Goal: Find specific page/section: Find specific page/section

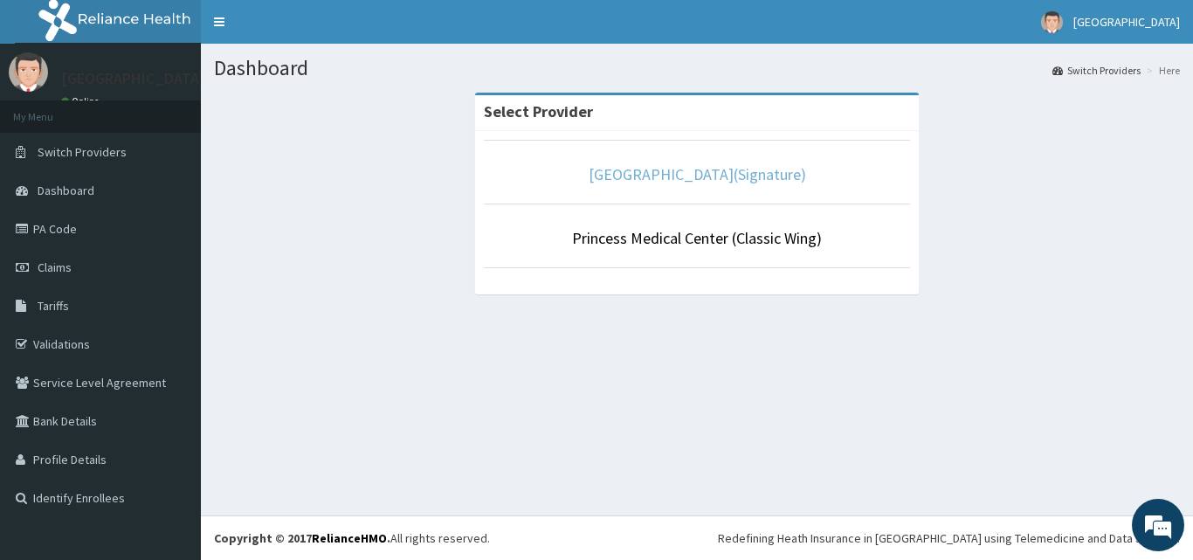
click at [662, 176] on link "Princess Medical Center(Signature)" at bounding box center [697, 174] width 217 height 20
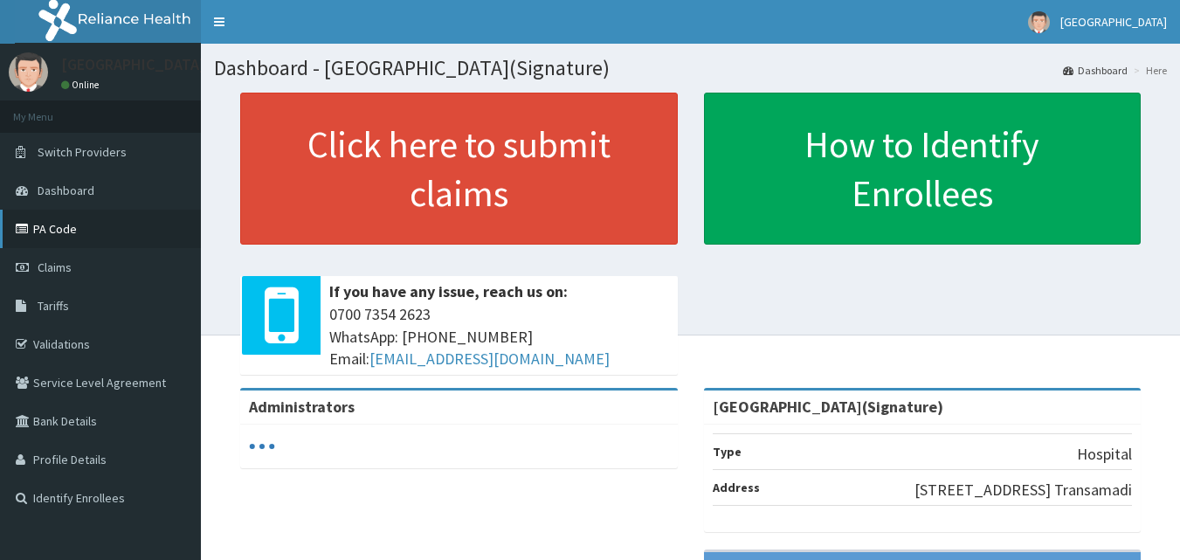
click at [105, 231] on link "PA Code" at bounding box center [100, 229] width 201 height 38
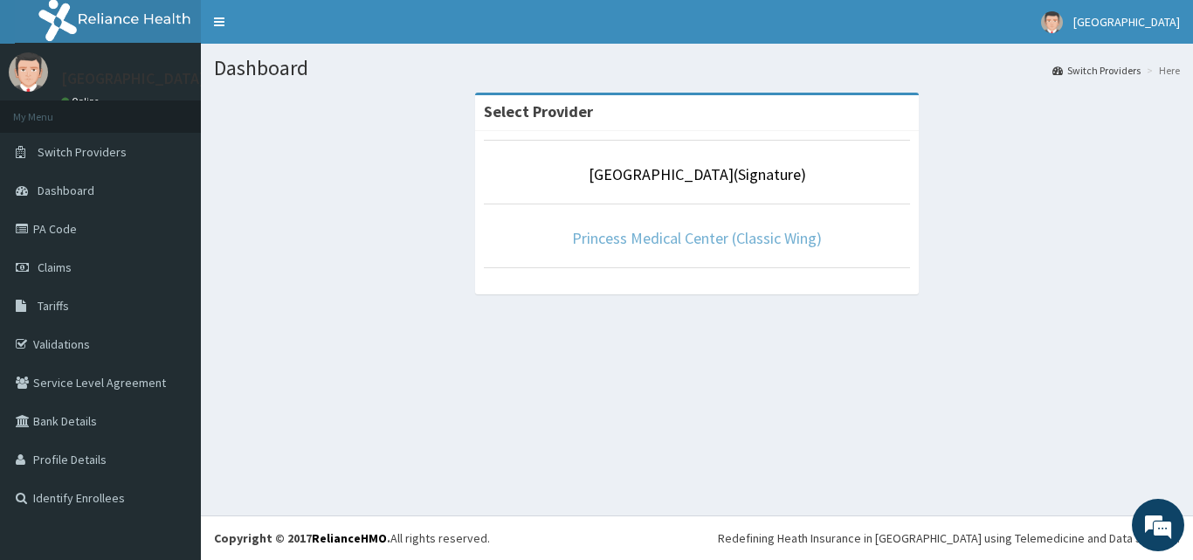
click at [776, 236] on link "Princess Medical Center (Classic Wing)" at bounding box center [697, 238] width 250 height 20
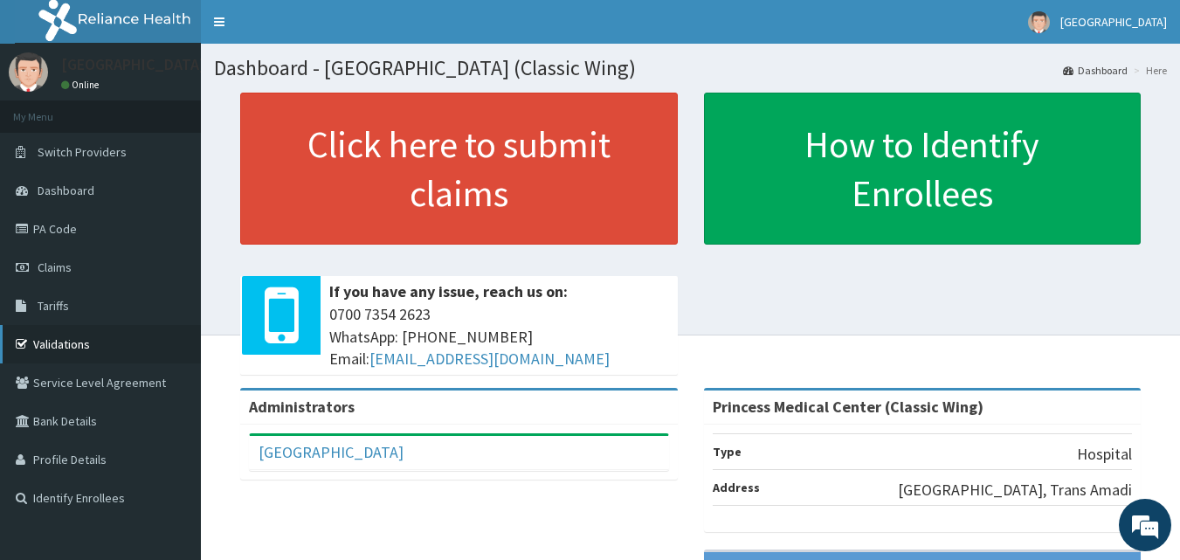
click at [107, 352] on link "Validations" at bounding box center [100, 344] width 201 height 38
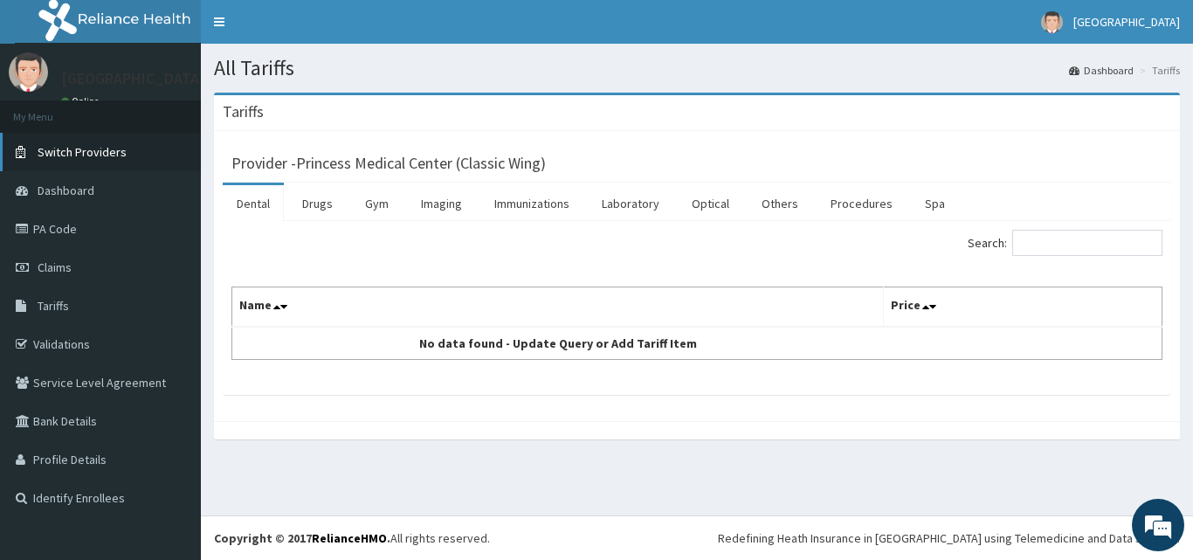
click at [114, 156] on span "Switch Providers" at bounding box center [82, 152] width 89 height 16
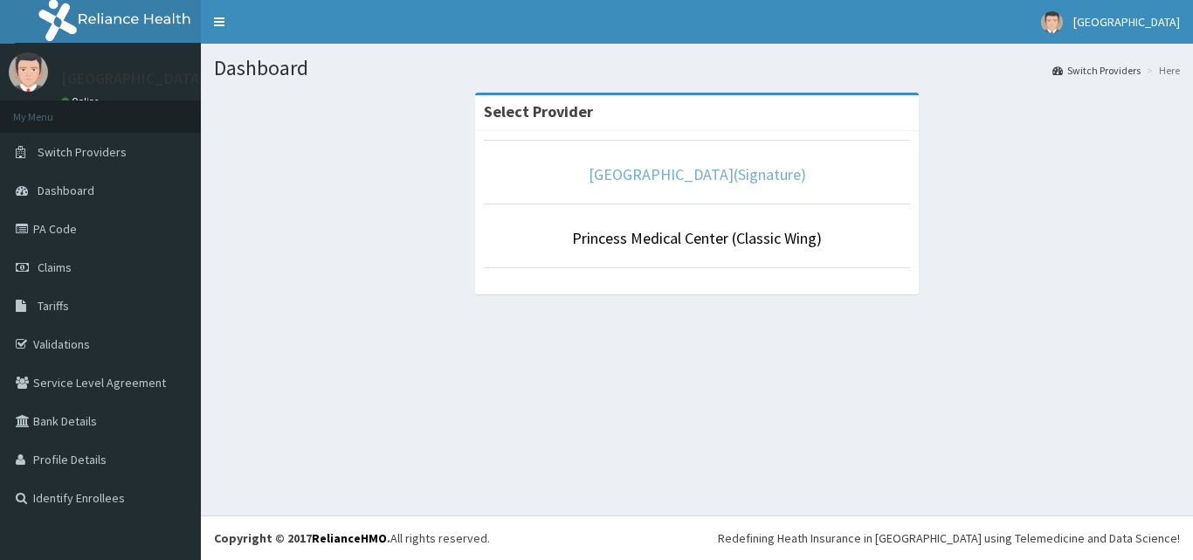
click at [687, 175] on link "[GEOGRAPHIC_DATA](Signature)" at bounding box center [697, 174] width 217 height 20
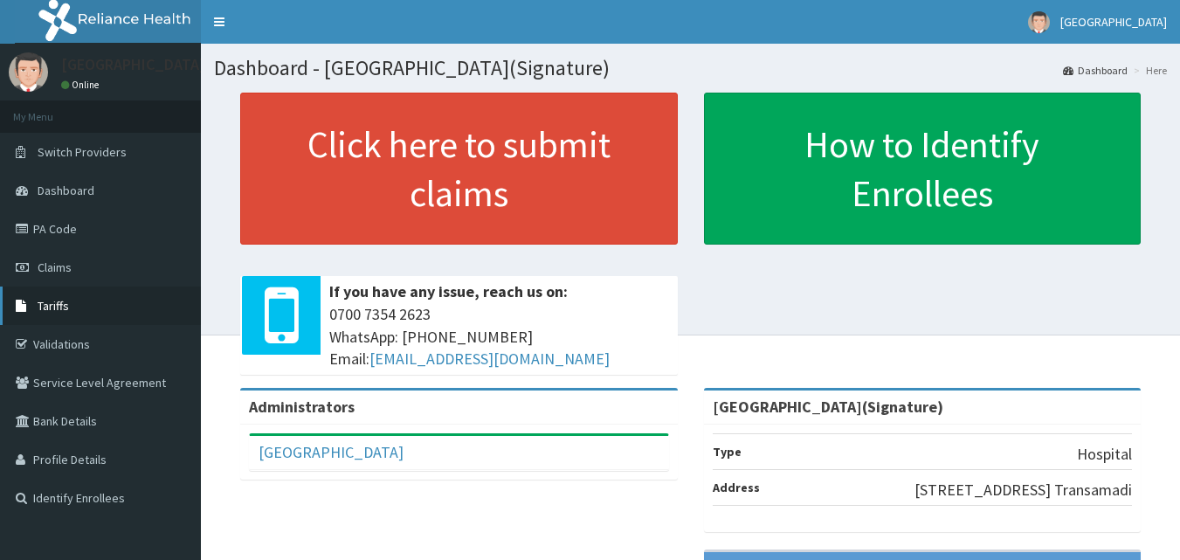
click at [66, 303] on span "Tariffs" at bounding box center [53, 306] width 31 height 16
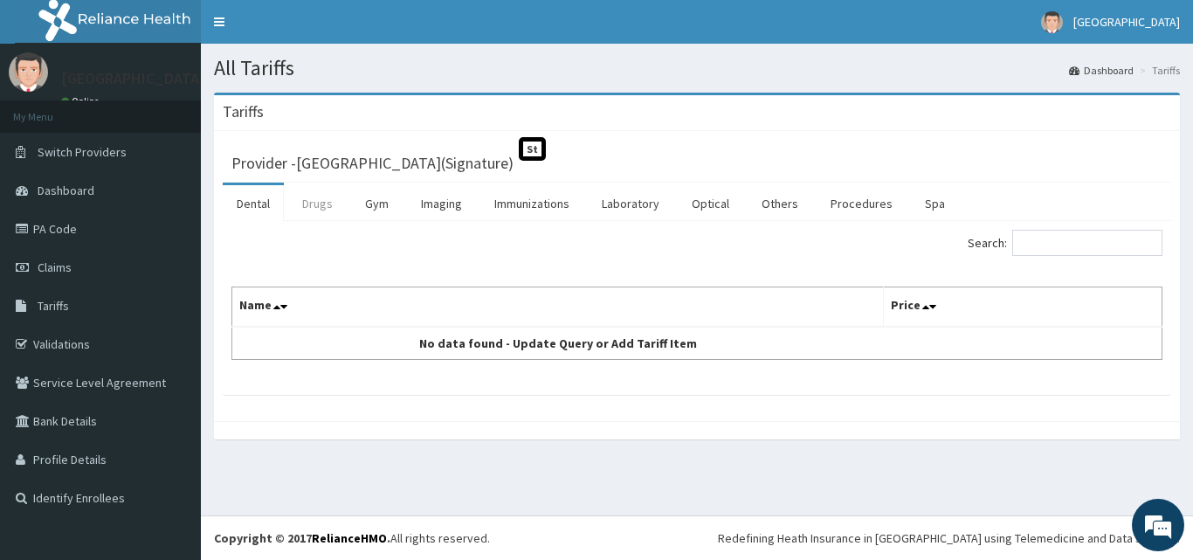
click at [327, 207] on link "Drugs" at bounding box center [317, 203] width 59 height 37
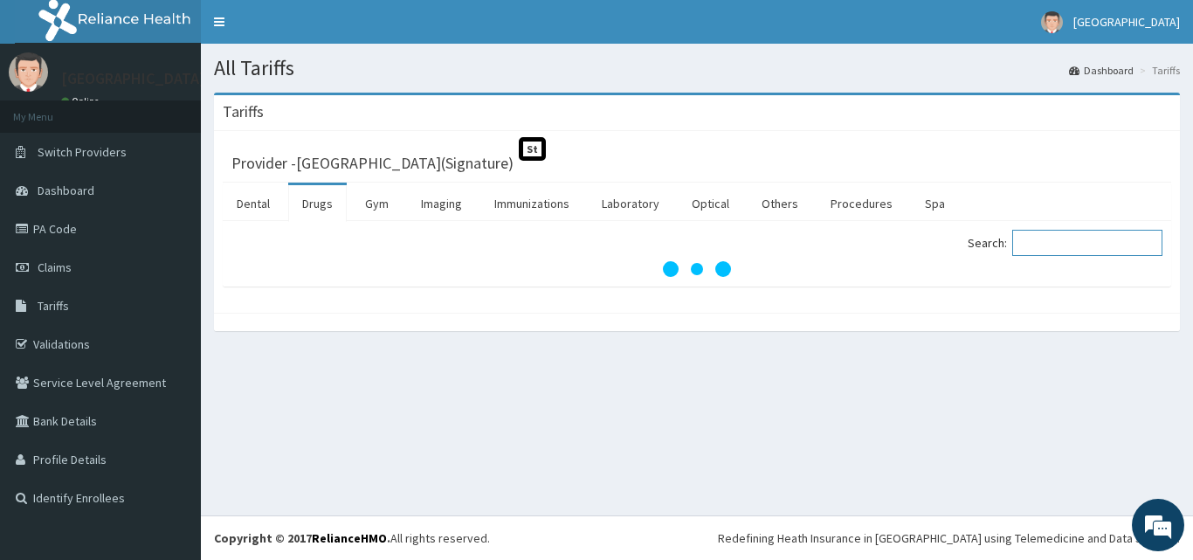
click at [1079, 237] on input "Search:" at bounding box center [1087, 243] width 150 height 26
type input "hormo"
click at [638, 200] on link "Laboratory" at bounding box center [631, 203] width 86 height 37
click at [1045, 250] on input "Search:" at bounding box center [1087, 243] width 150 height 26
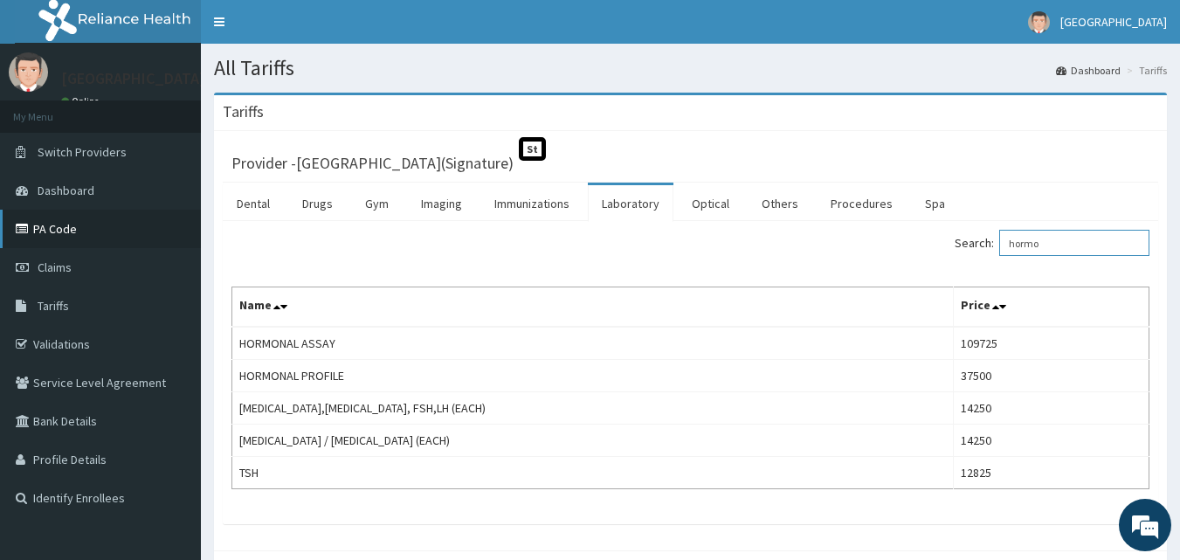
type input "hormo"
click at [84, 237] on link "PA Code" at bounding box center [100, 229] width 201 height 38
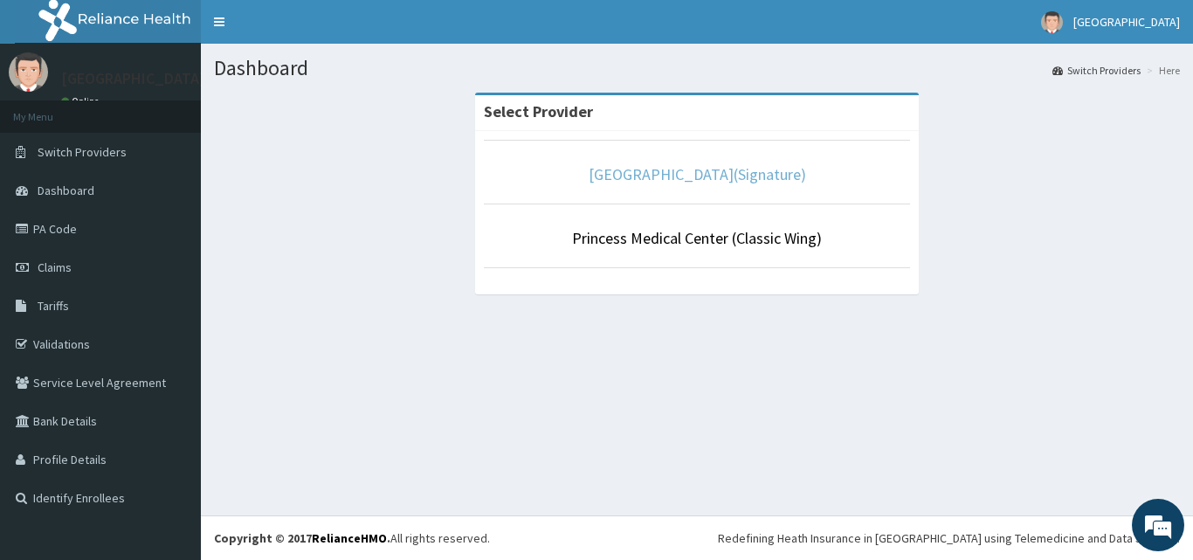
click at [708, 179] on link "[GEOGRAPHIC_DATA](Signature)" at bounding box center [697, 174] width 217 height 20
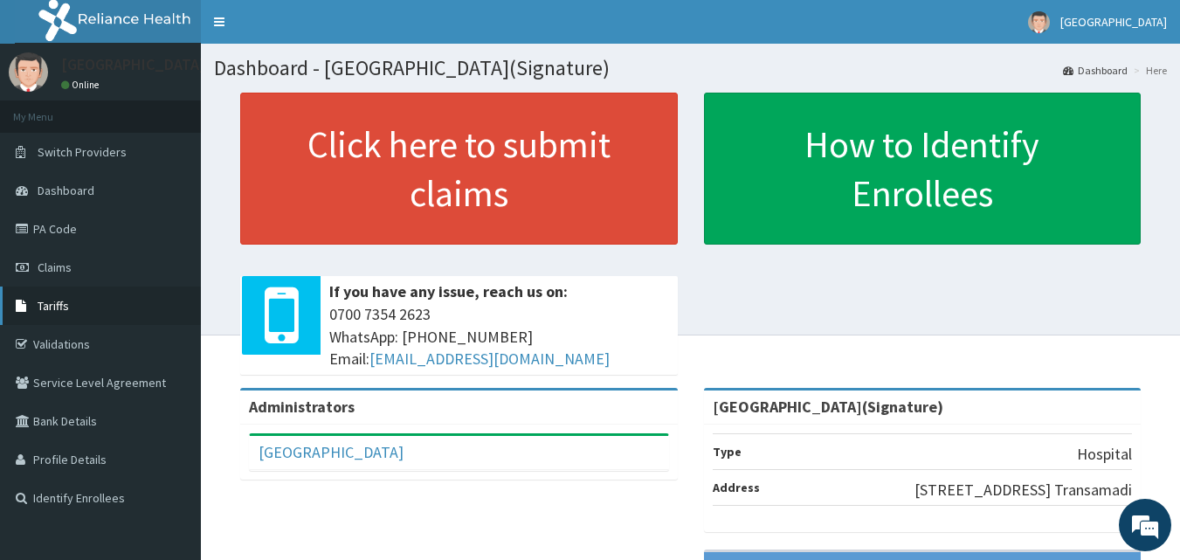
click at [77, 308] on link "Tariffs" at bounding box center [100, 305] width 201 height 38
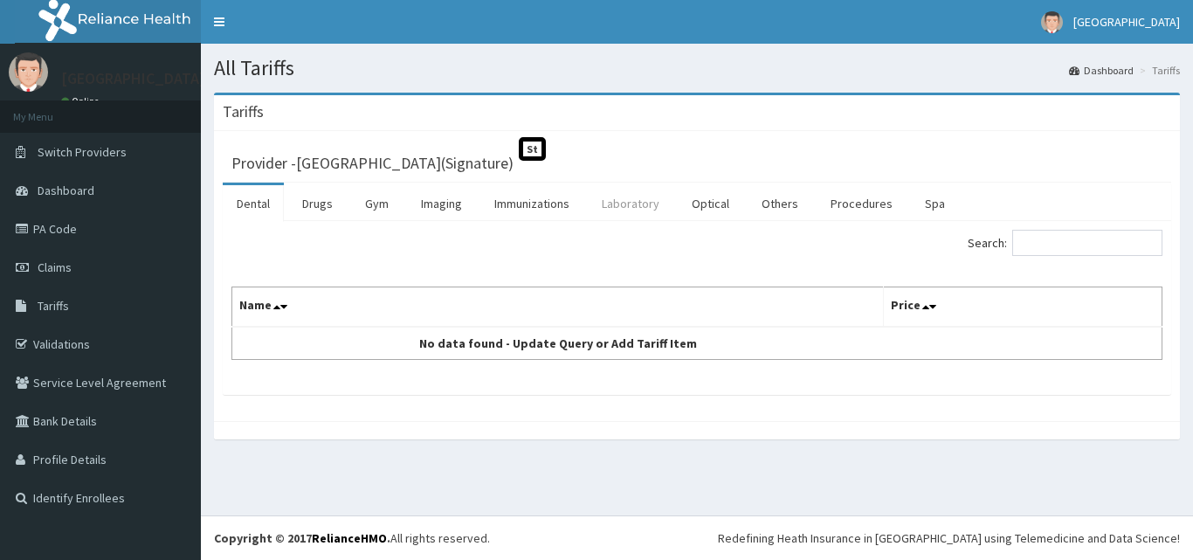
click at [614, 210] on link "Laboratory" at bounding box center [631, 203] width 86 height 37
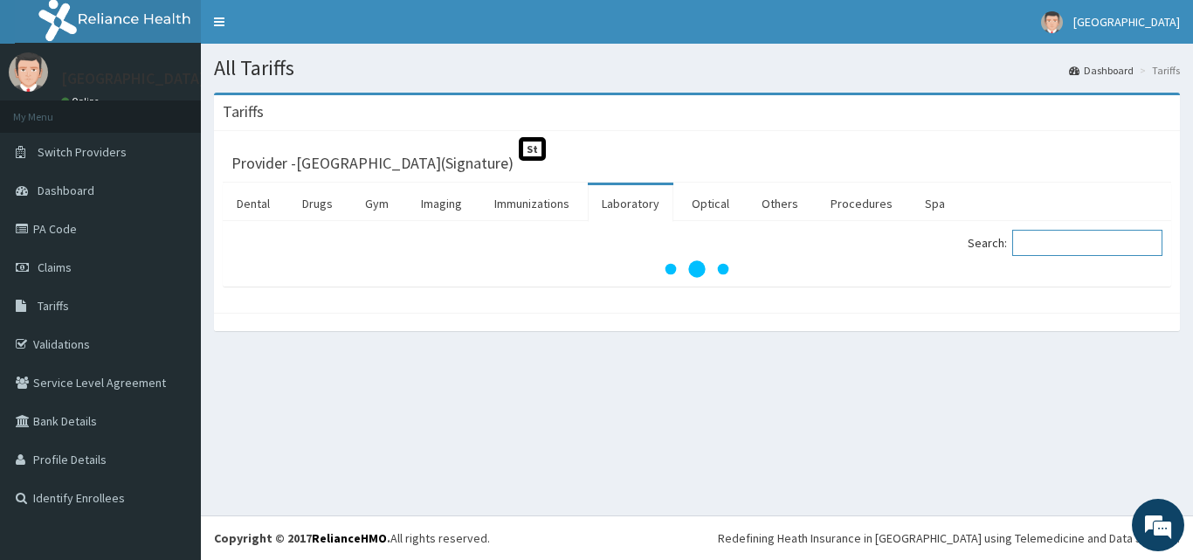
click at [1085, 251] on input "Search:" at bounding box center [1087, 243] width 150 height 26
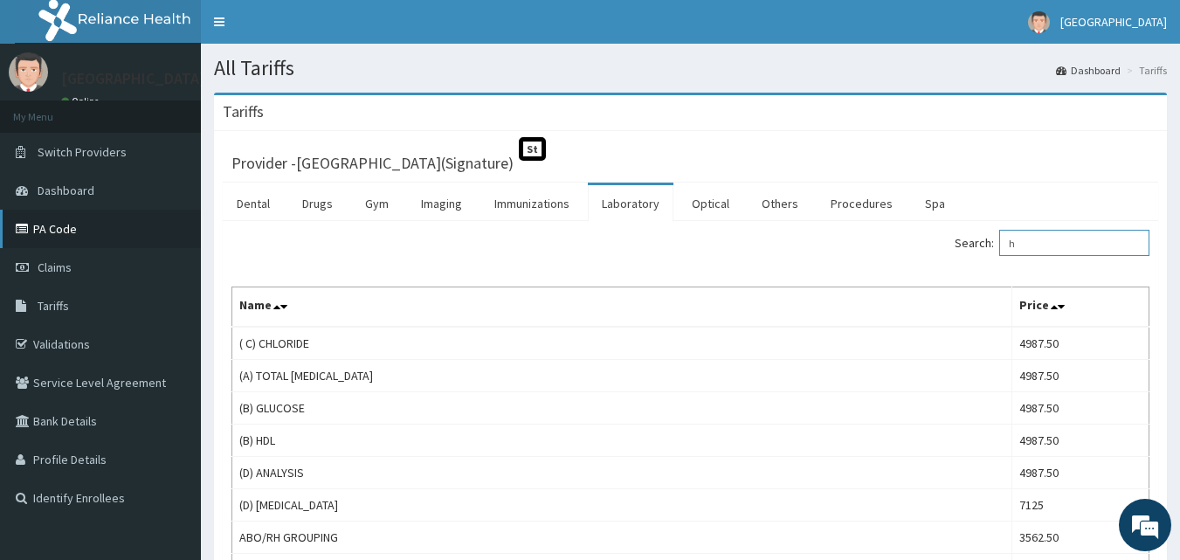
type input "h"
click at [107, 230] on link "PA Code" at bounding box center [100, 229] width 201 height 38
